Goal: Information Seeking & Learning: Learn about a topic

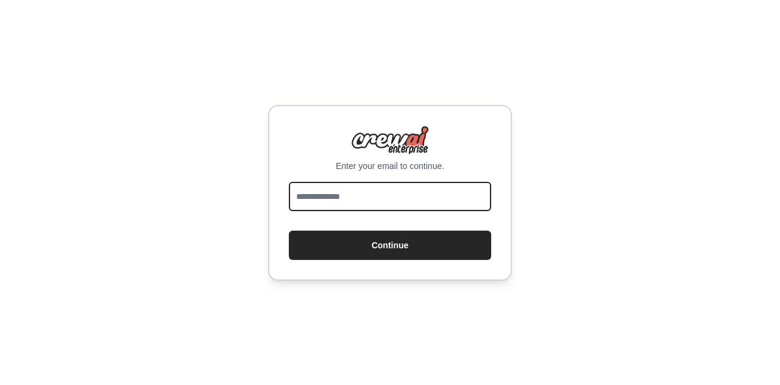
click at [404, 193] on input "email" at bounding box center [390, 196] width 202 height 29
type input "**********"
click at [289, 230] on button "Continue" at bounding box center [390, 244] width 202 height 29
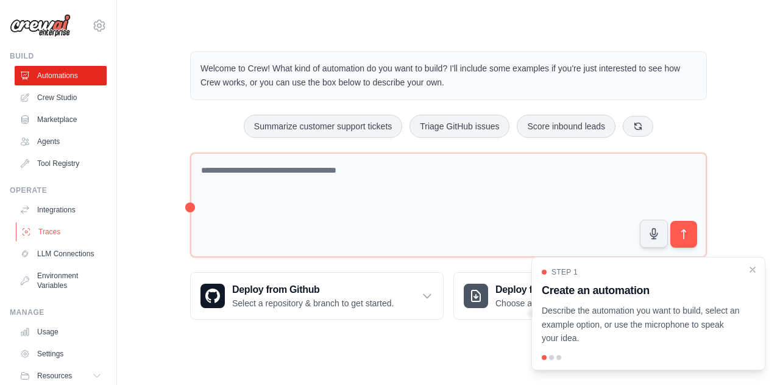
scroll to position [52, 0]
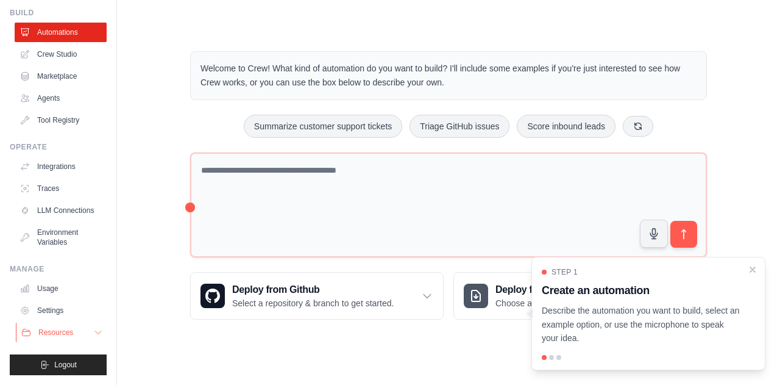
click at [80, 329] on button "Resources" at bounding box center [62, 332] width 92 height 20
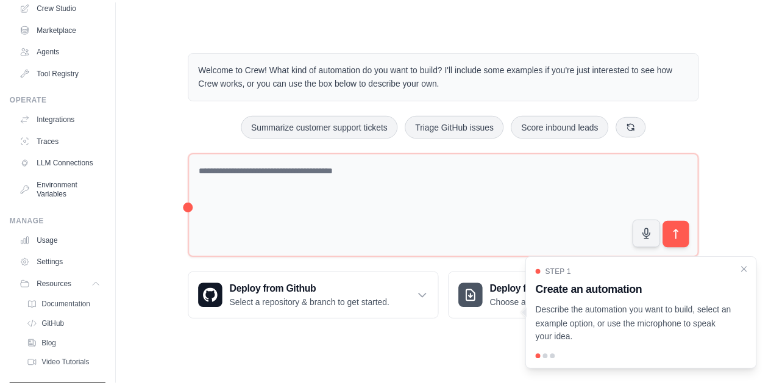
scroll to position [130, 0]
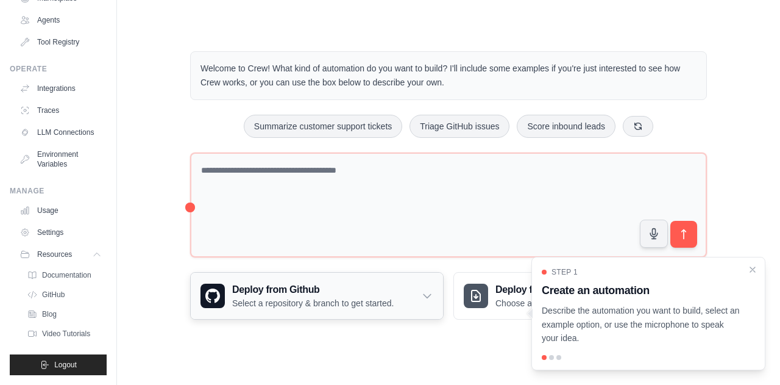
click at [427, 293] on icon at bounding box center [427, 296] width 12 height 12
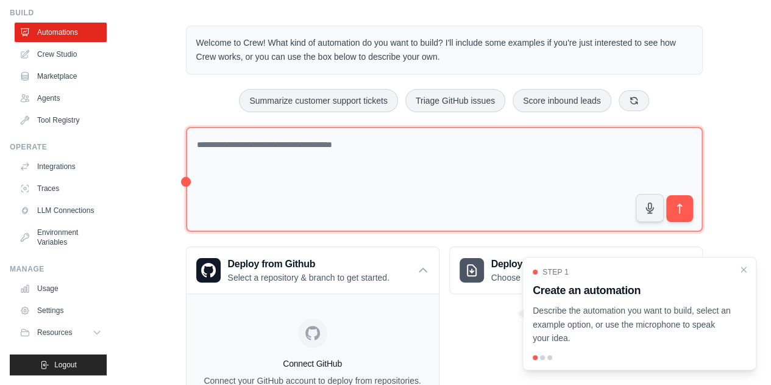
scroll to position [0, 0]
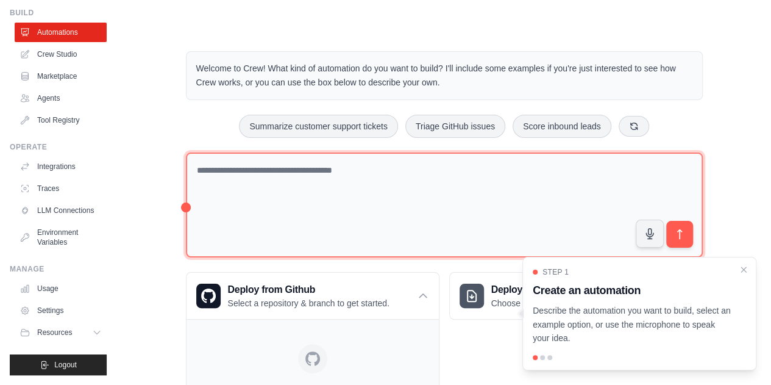
click at [303, 186] on textarea at bounding box center [444, 204] width 517 height 105
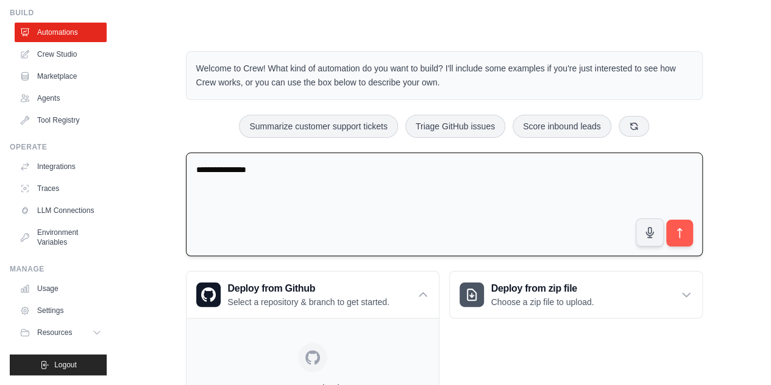
type textarea "**********"
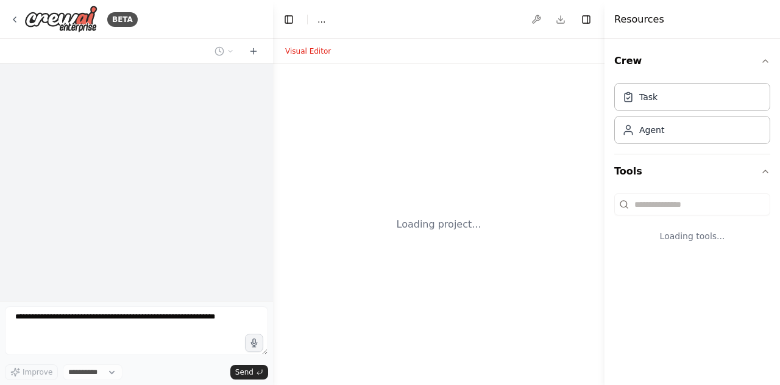
select select "****"
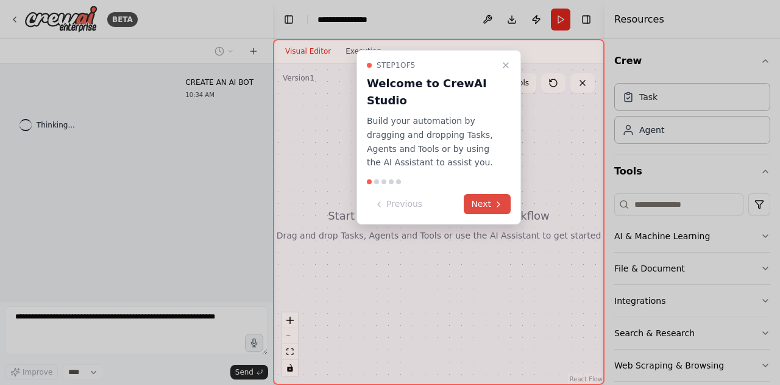
click at [484, 202] on button "Next" at bounding box center [487, 204] width 47 height 20
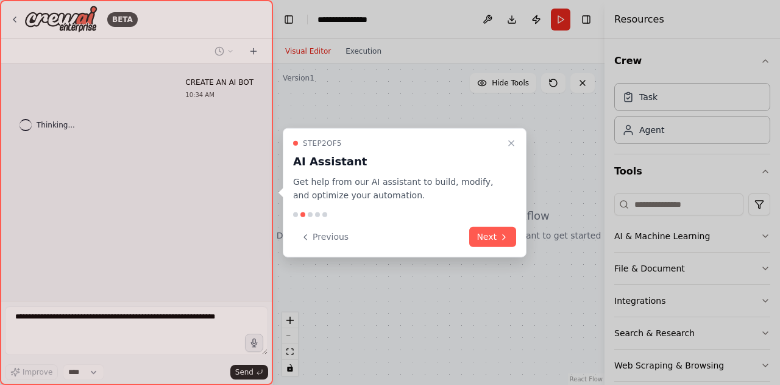
click at [469, 233] on div "Previous Next" at bounding box center [404, 237] width 223 height 20
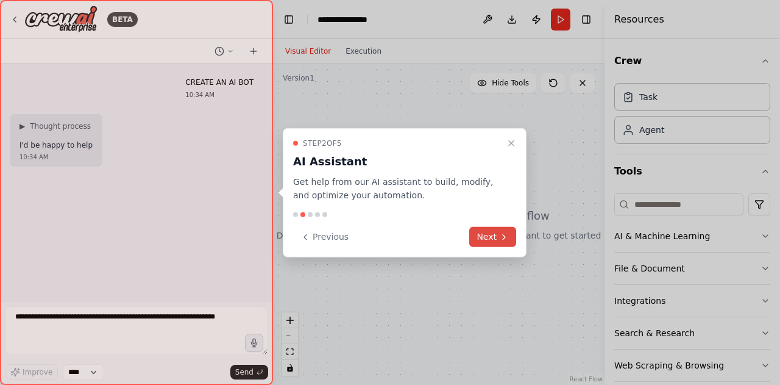
click at [490, 232] on button "Next" at bounding box center [492, 237] width 47 height 20
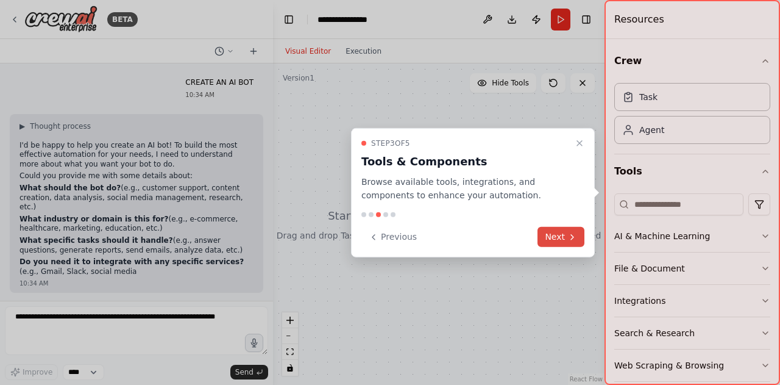
click at [560, 235] on button "Next" at bounding box center [561, 237] width 47 height 20
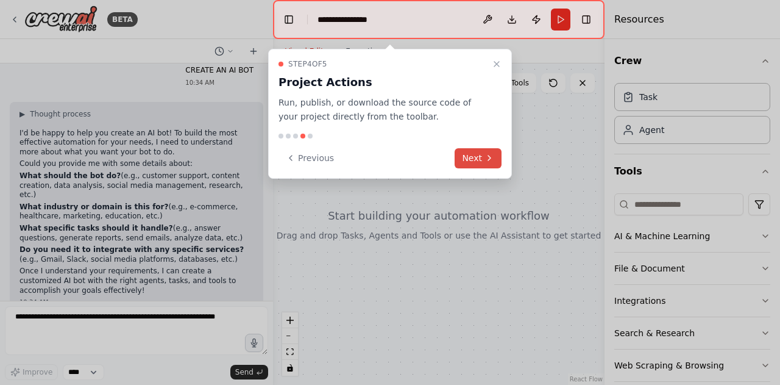
scroll to position [21, 0]
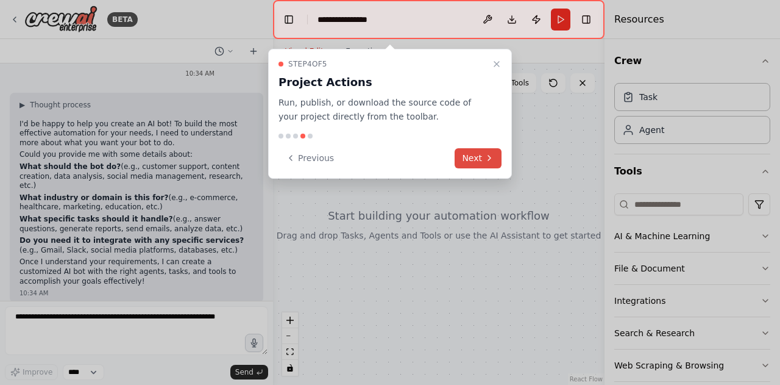
click at [476, 153] on button "Next" at bounding box center [478, 158] width 47 height 20
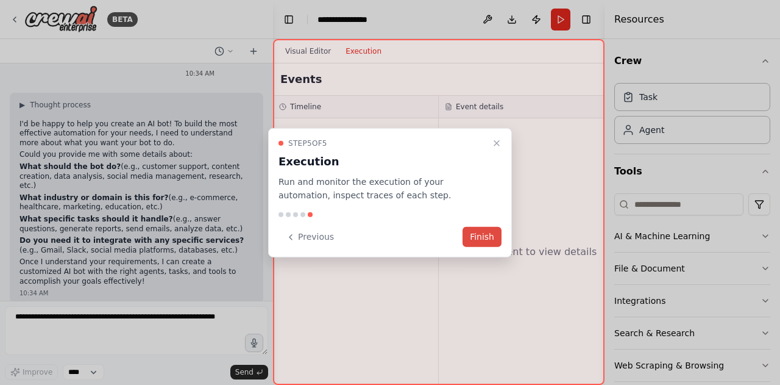
click at [489, 238] on button "Finish" at bounding box center [482, 237] width 39 height 20
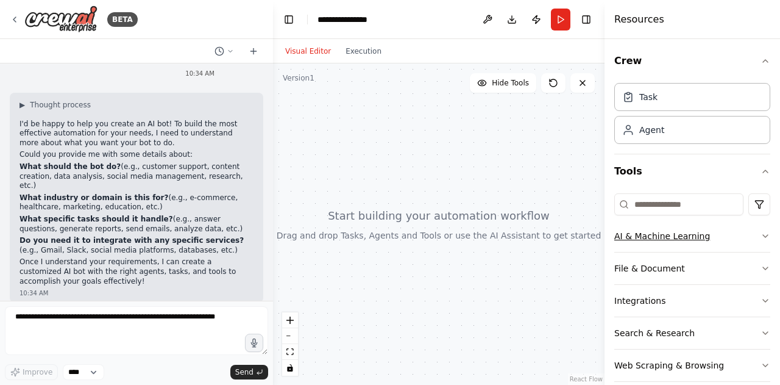
click at [761, 233] on icon "button" at bounding box center [766, 236] width 10 height 10
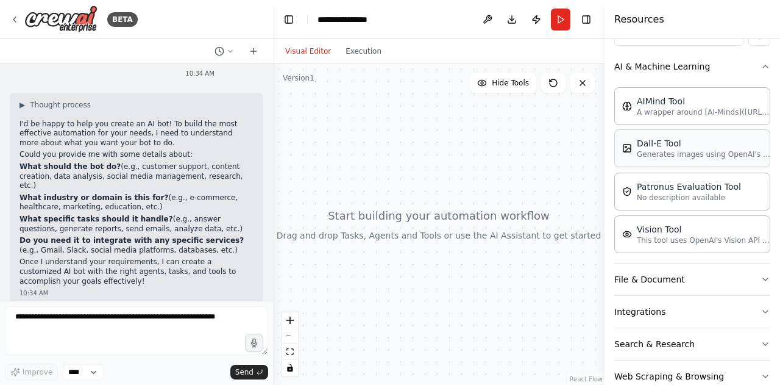
scroll to position [183, 0]
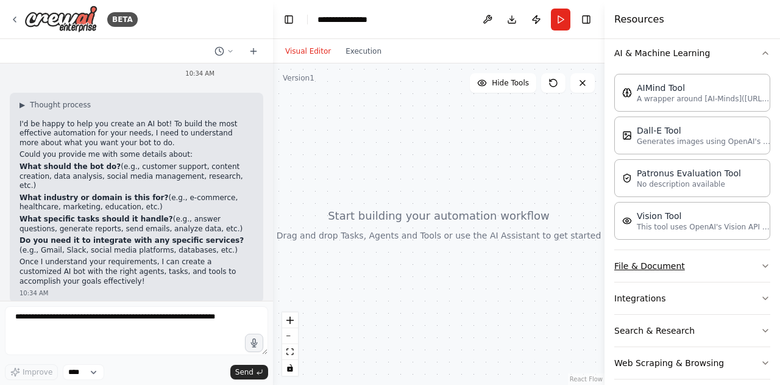
click at [761, 262] on icon "button" at bounding box center [766, 266] width 10 height 10
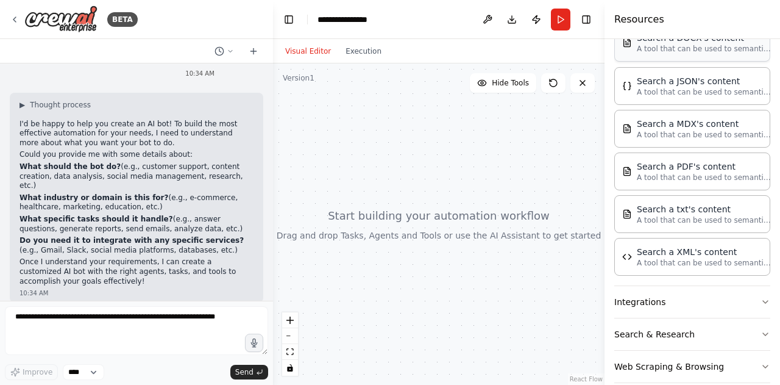
scroll to position [499, 0]
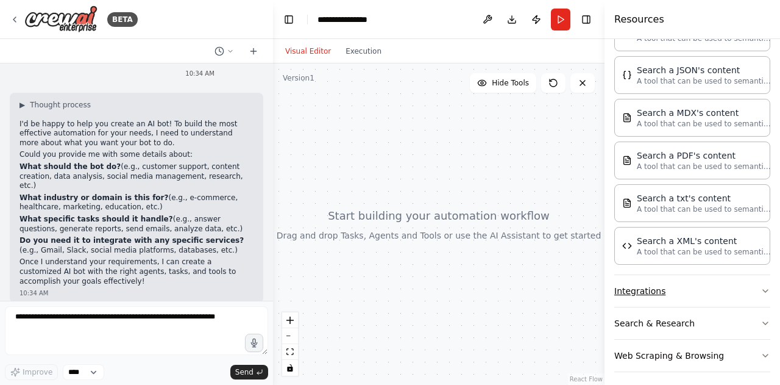
click at [744, 277] on button "Integrations" at bounding box center [693, 291] width 156 height 32
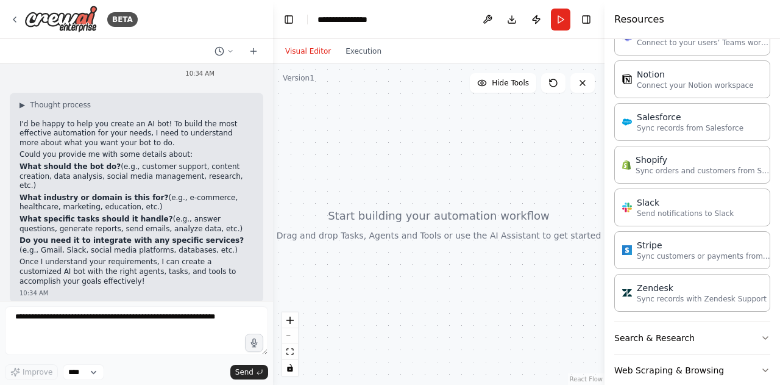
scroll to position [1311, 0]
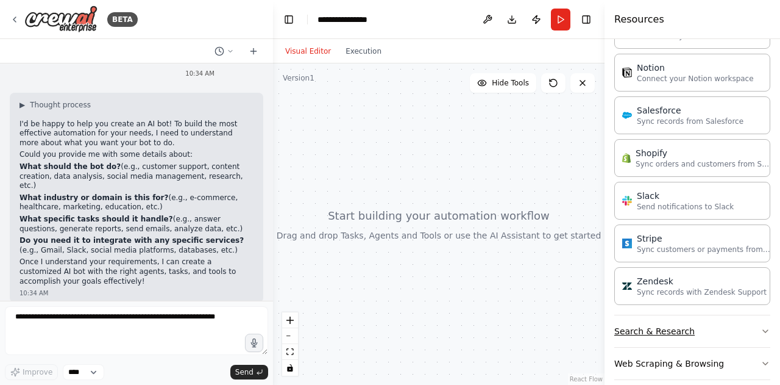
click at [726, 315] on button "Search & Research" at bounding box center [693, 331] width 156 height 32
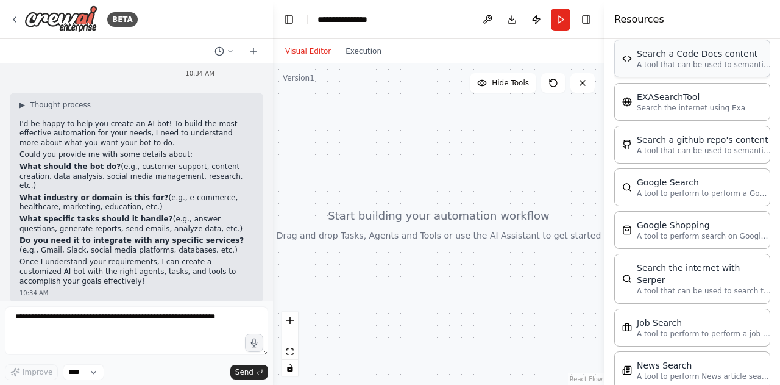
scroll to position [1677, 0]
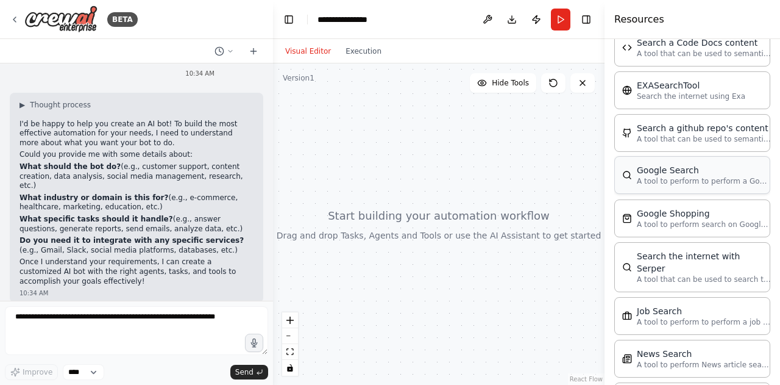
click at [679, 176] on p "A tool to perform to perform a Google search with a search_query." at bounding box center [704, 181] width 134 height 10
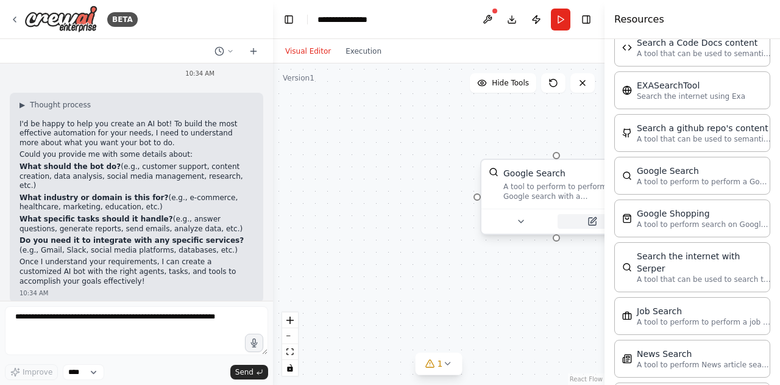
click at [591, 221] on icon at bounding box center [593, 219] width 5 height 5
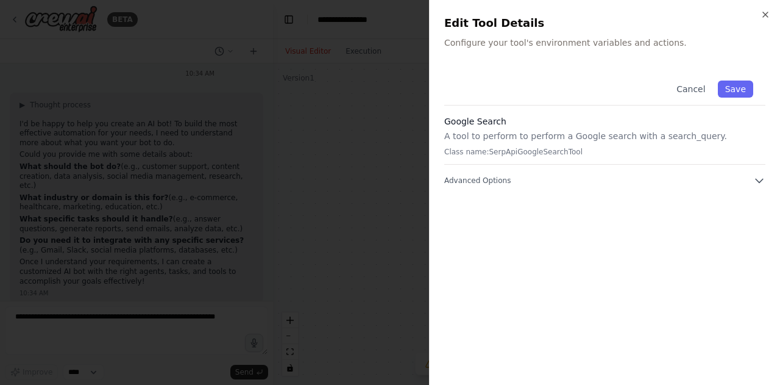
click at [723, 148] on p "Class name: SerpApiGoogleSearchTool" at bounding box center [604, 152] width 321 height 10
click at [733, 183] on button "Advanced Options" at bounding box center [604, 180] width 321 height 12
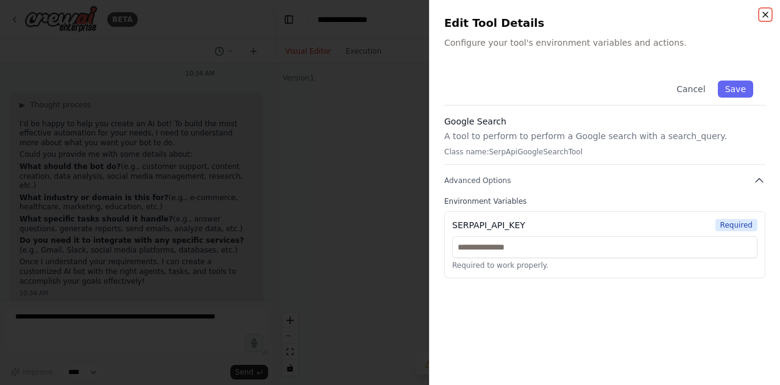
click at [763, 17] on icon "button" at bounding box center [765, 14] width 5 height 5
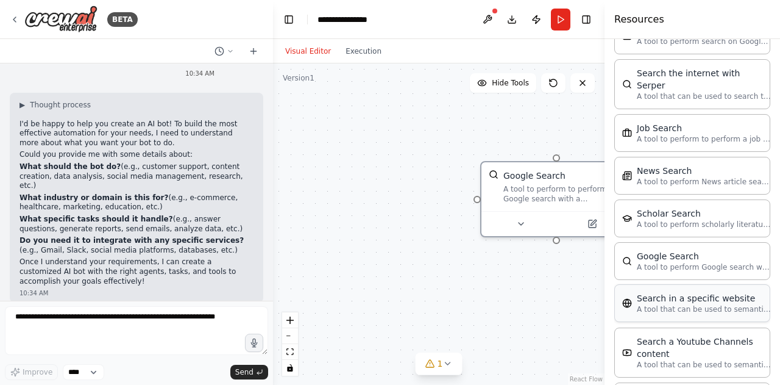
scroll to position [1925, 0]
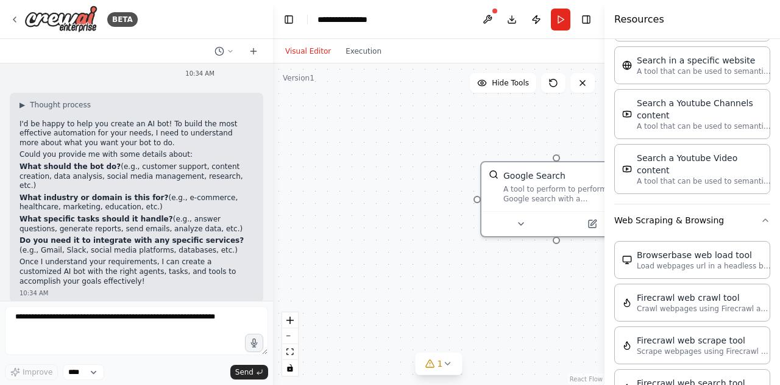
scroll to position [2230, 0]
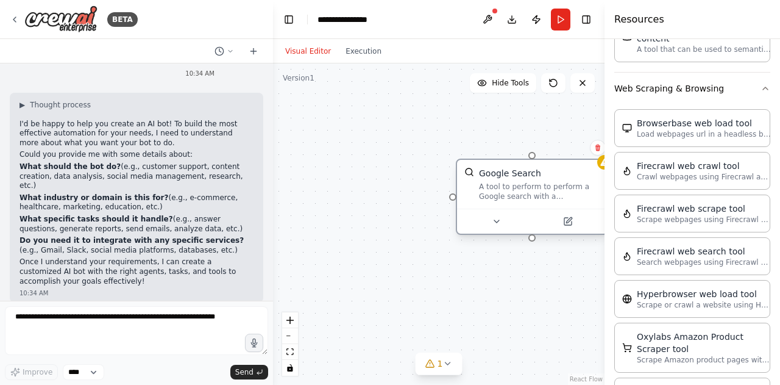
drag, startPoint x: 531, startPoint y: 191, endPoint x: 436, endPoint y: 175, distance: 95.8
click at [479, 182] on div "A tool to perform to perform a Google search with a search_query." at bounding box center [539, 192] width 121 height 20
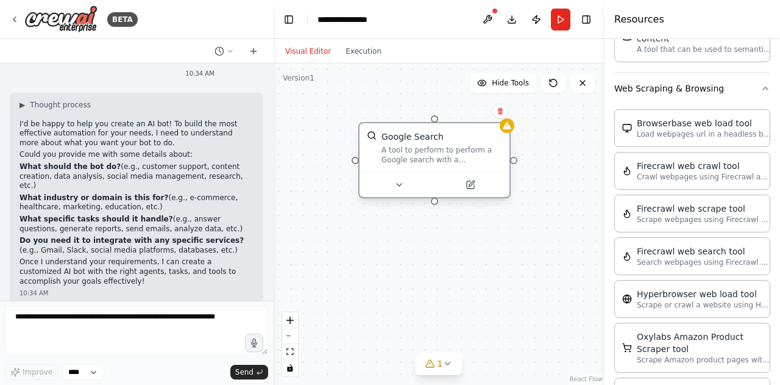
drag, startPoint x: 402, startPoint y: 153, endPoint x: 398, endPoint y: 148, distance: 6.5
click at [398, 148] on div "A tool to perform to perform a Google search with a search_query." at bounding box center [442, 155] width 121 height 20
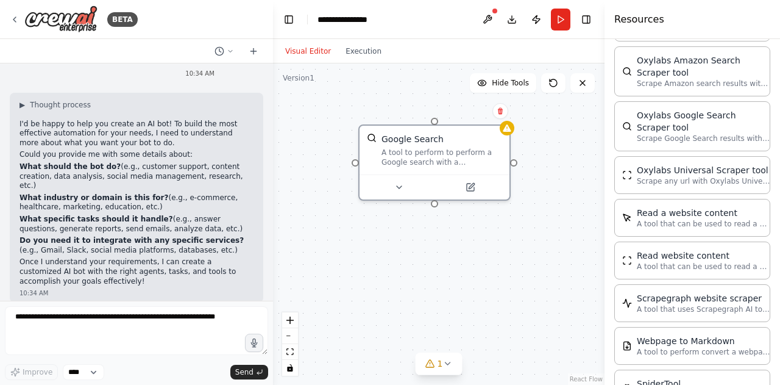
scroll to position [2563, 0]
click at [499, 110] on icon at bounding box center [500, 111] width 5 height 7
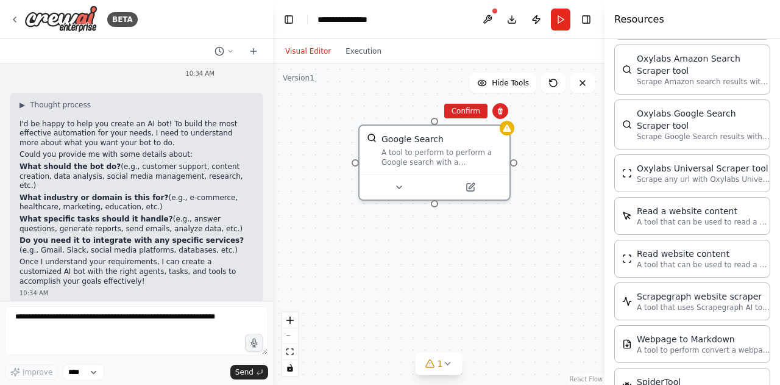
click at [474, 120] on div "Google Search A tool to perform to perform a Google search with a search_query." at bounding box center [439, 223] width 332 height 321
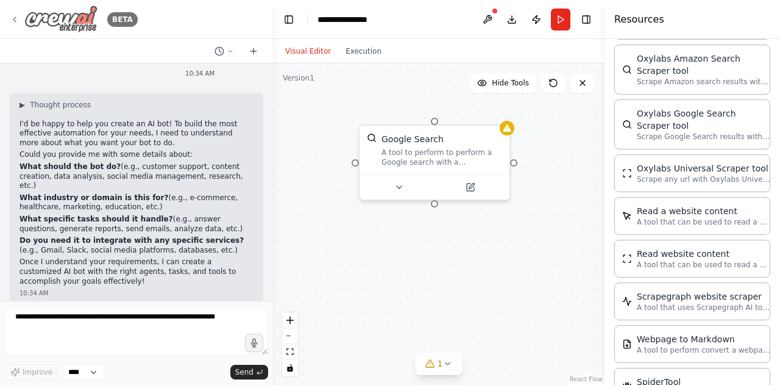
click at [12, 19] on icon at bounding box center [15, 20] width 10 height 10
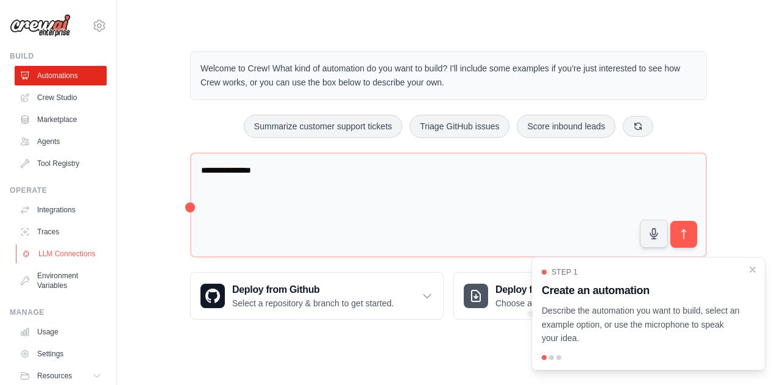
scroll to position [52, 0]
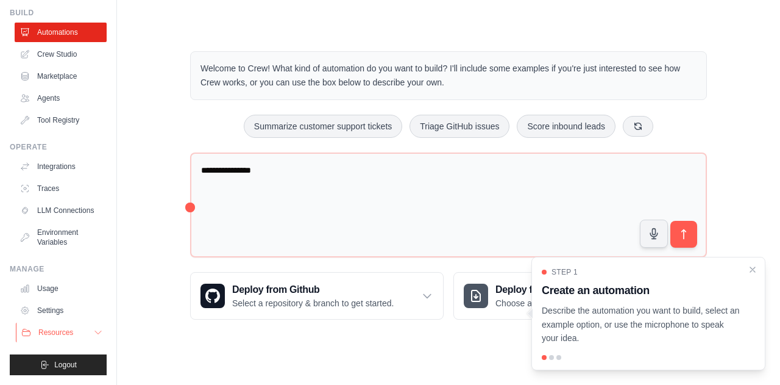
click at [70, 332] on span "Resources" at bounding box center [55, 332] width 35 height 10
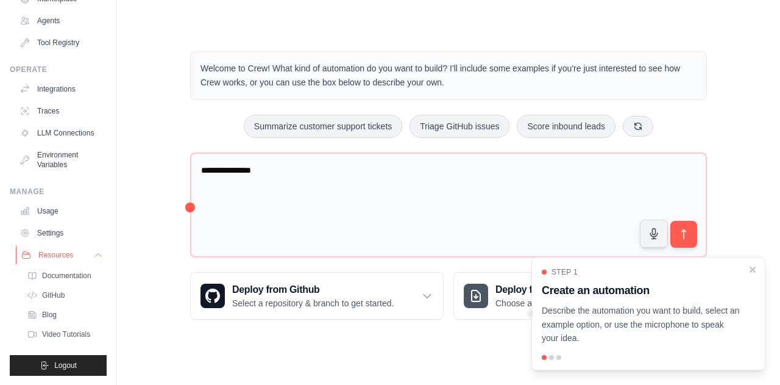
scroll to position [130, 0]
click at [66, 280] on span "Documentation" at bounding box center [67, 275] width 49 height 10
